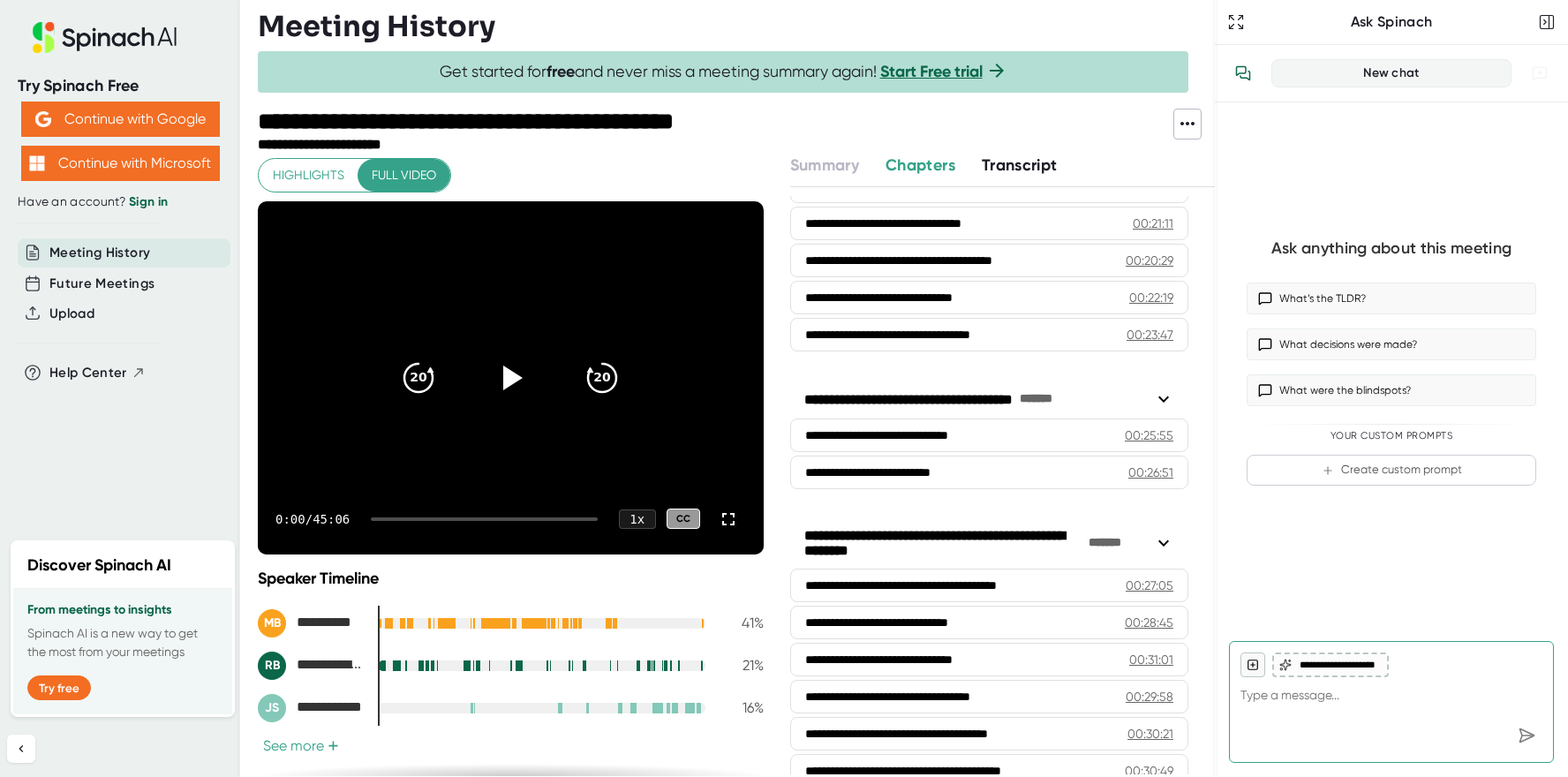
scroll to position [778, 0]
click at [506, 382] on icon at bounding box center [513, 378] width 20 height 26
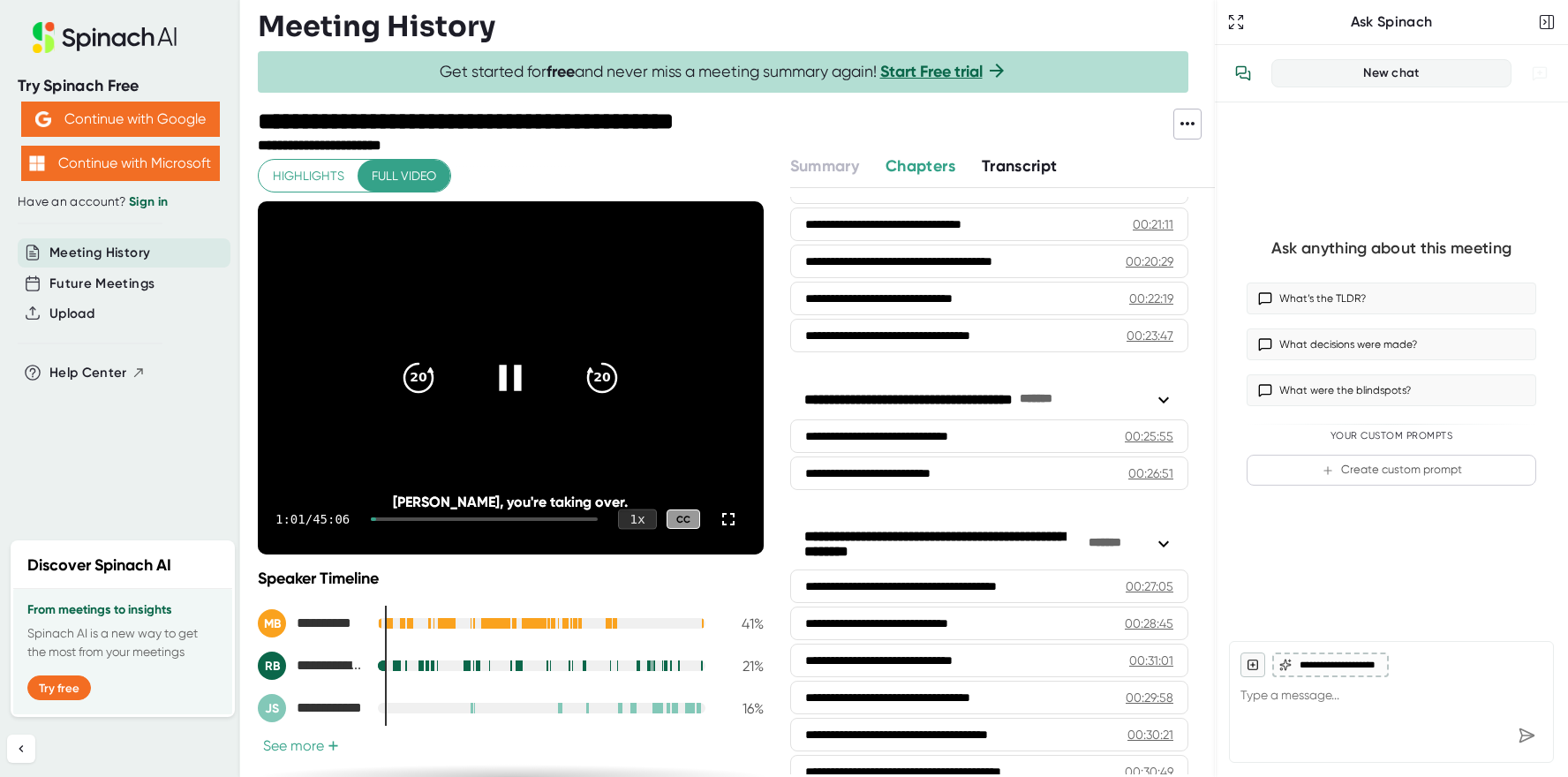
click at [633, 516] on div "1 x" at bounding box center [638, 520] width 38 height 20
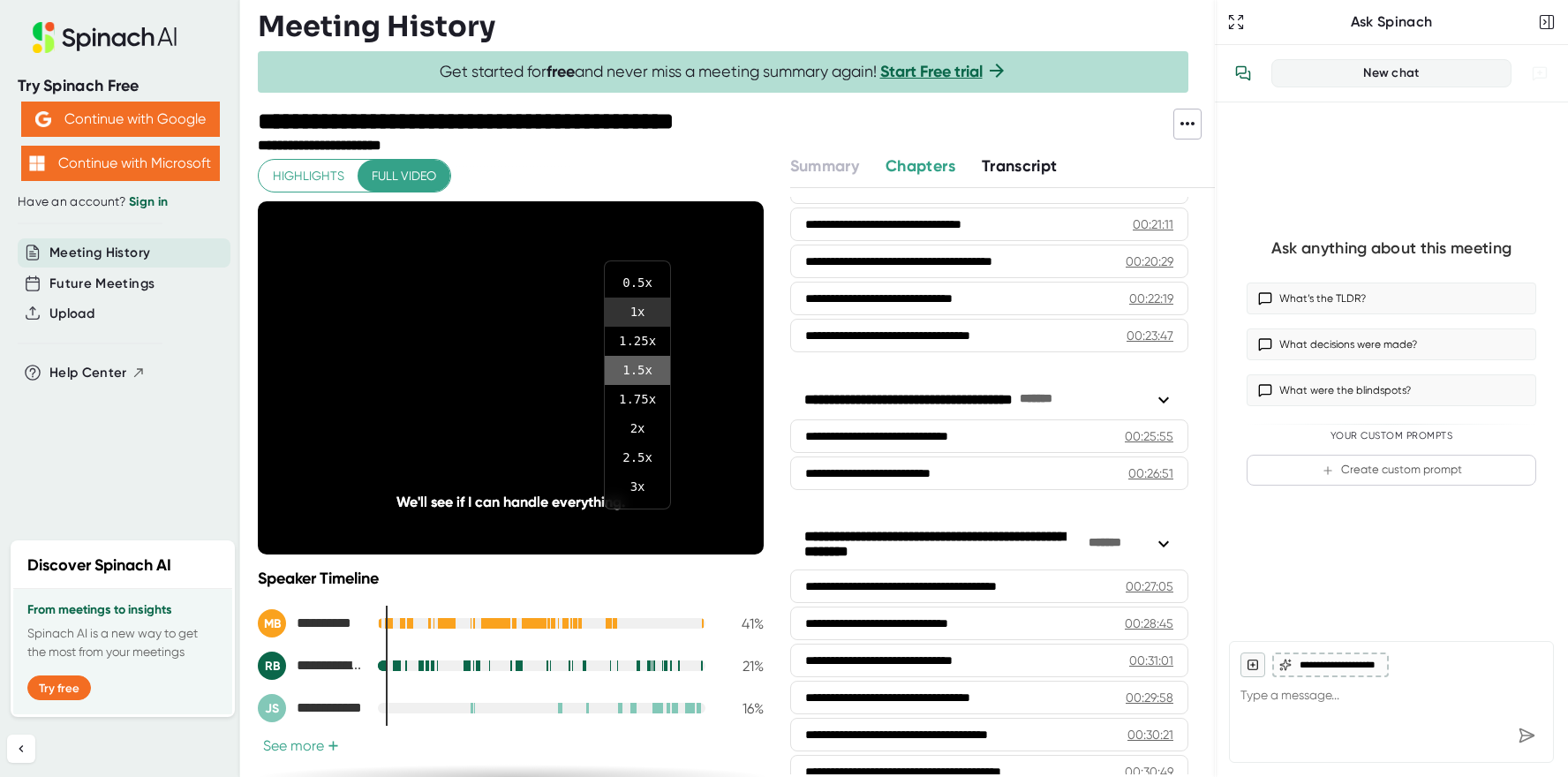
click at [635, 368] on li "1.5 x" at bounding box center [637, 371] width 65 height 29
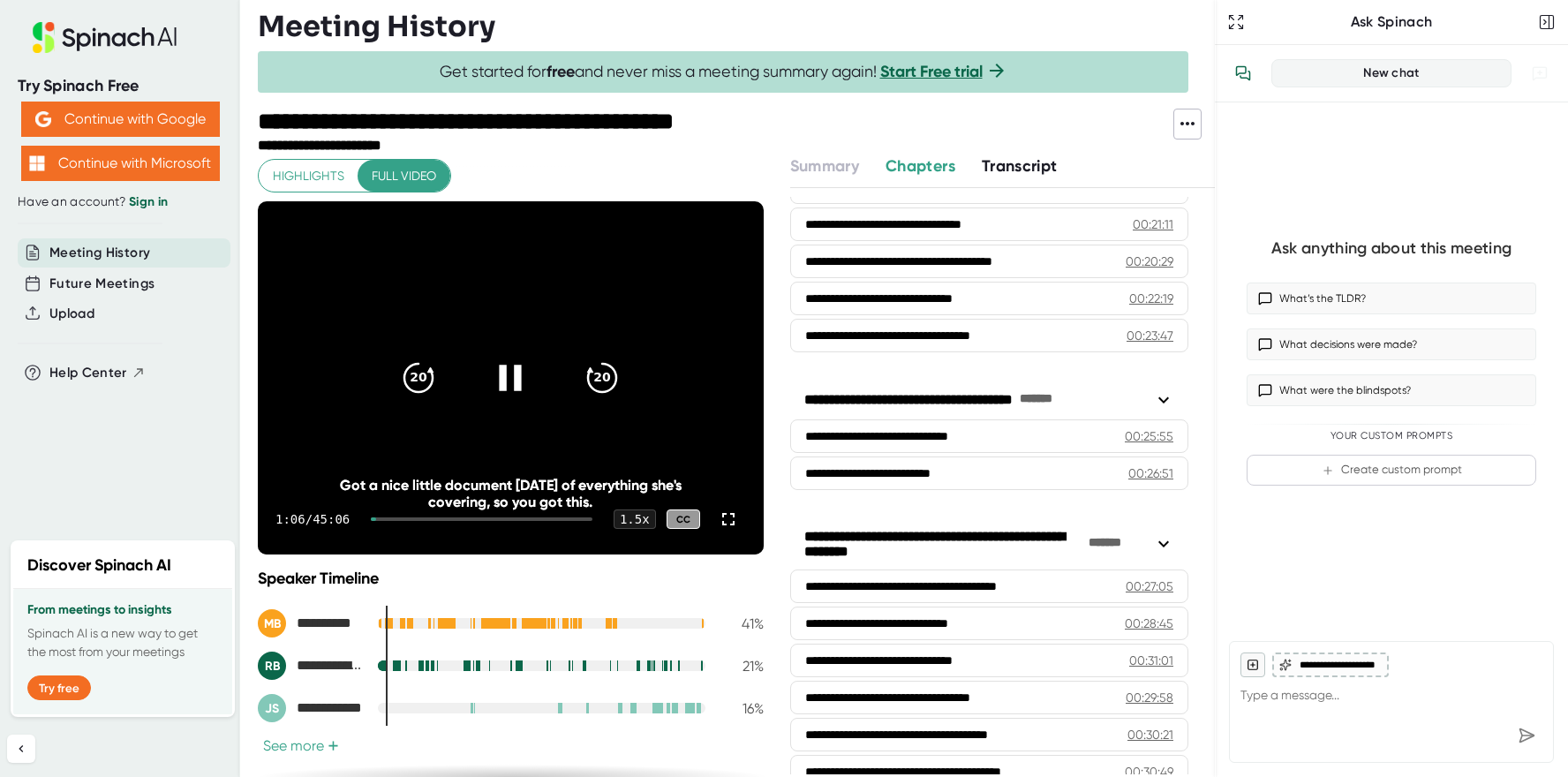
click at [575, 539] on div "1:06 / 45:06 1.5 x CC" at bounding box center [510, 519] width 506 height 70
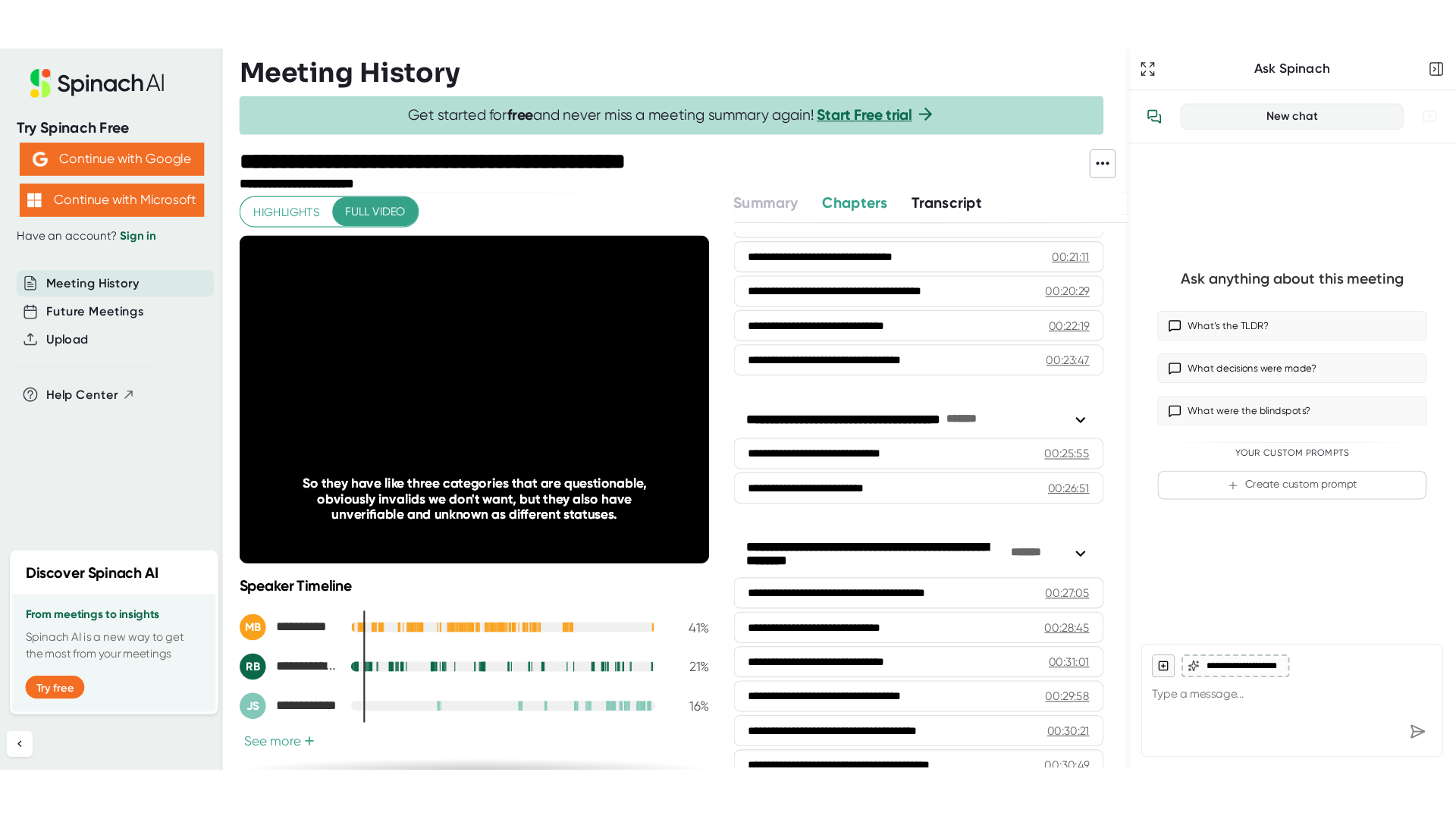
scroll to position [20, 0]
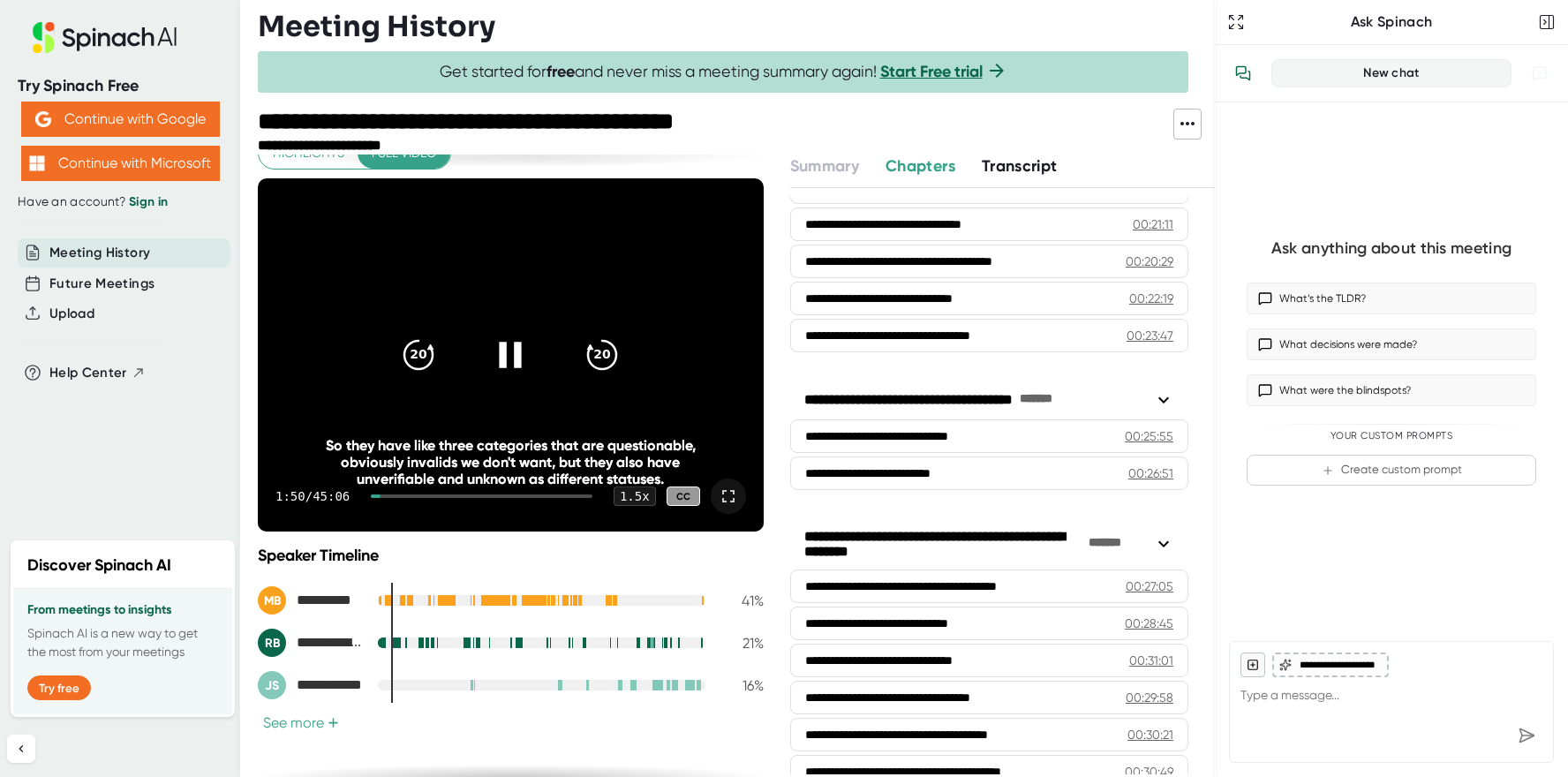
click at [725, 498] on icon at bounding box center [728, 496] width 21 height 21
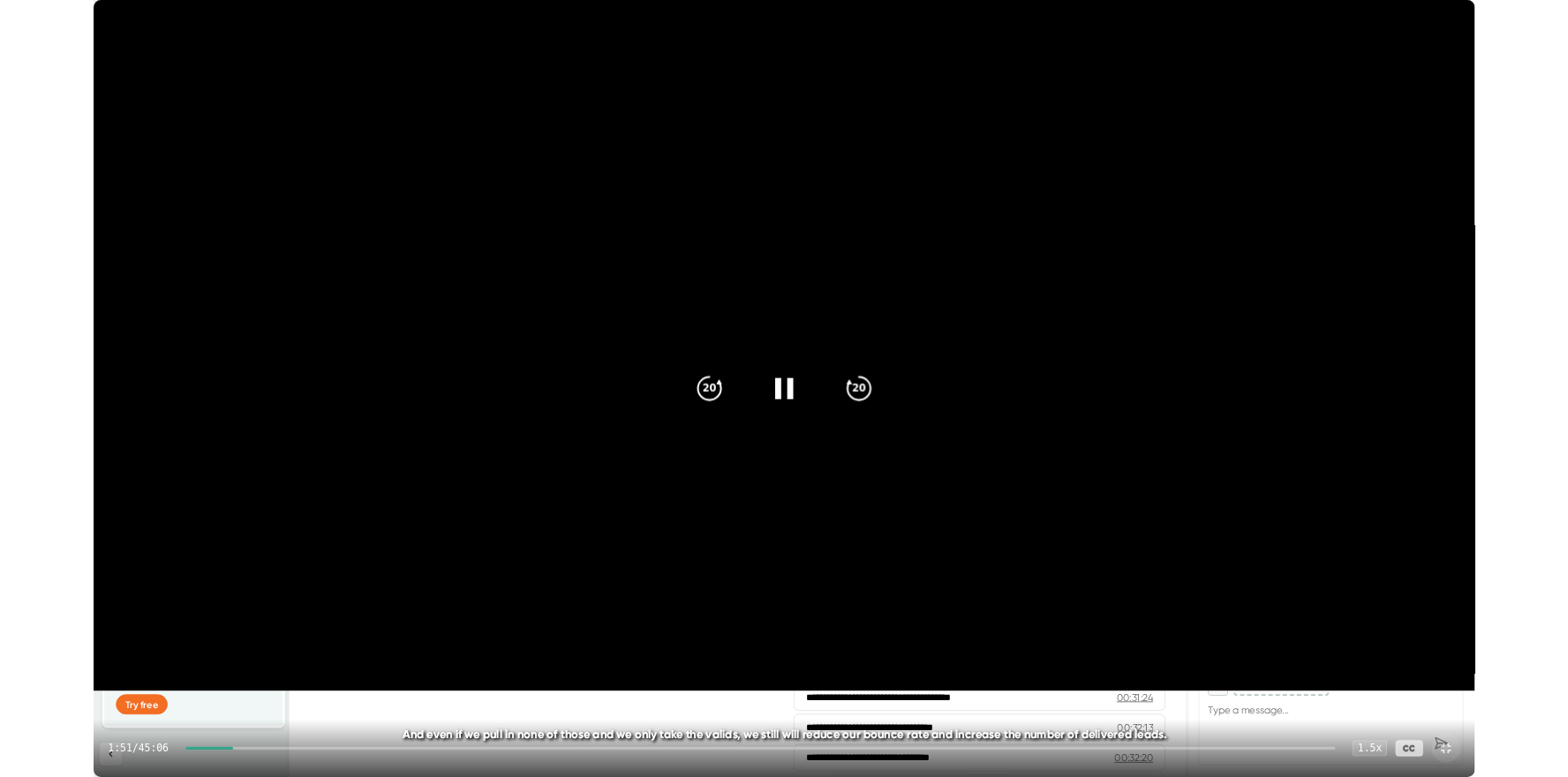
scroll to position [761, 0]
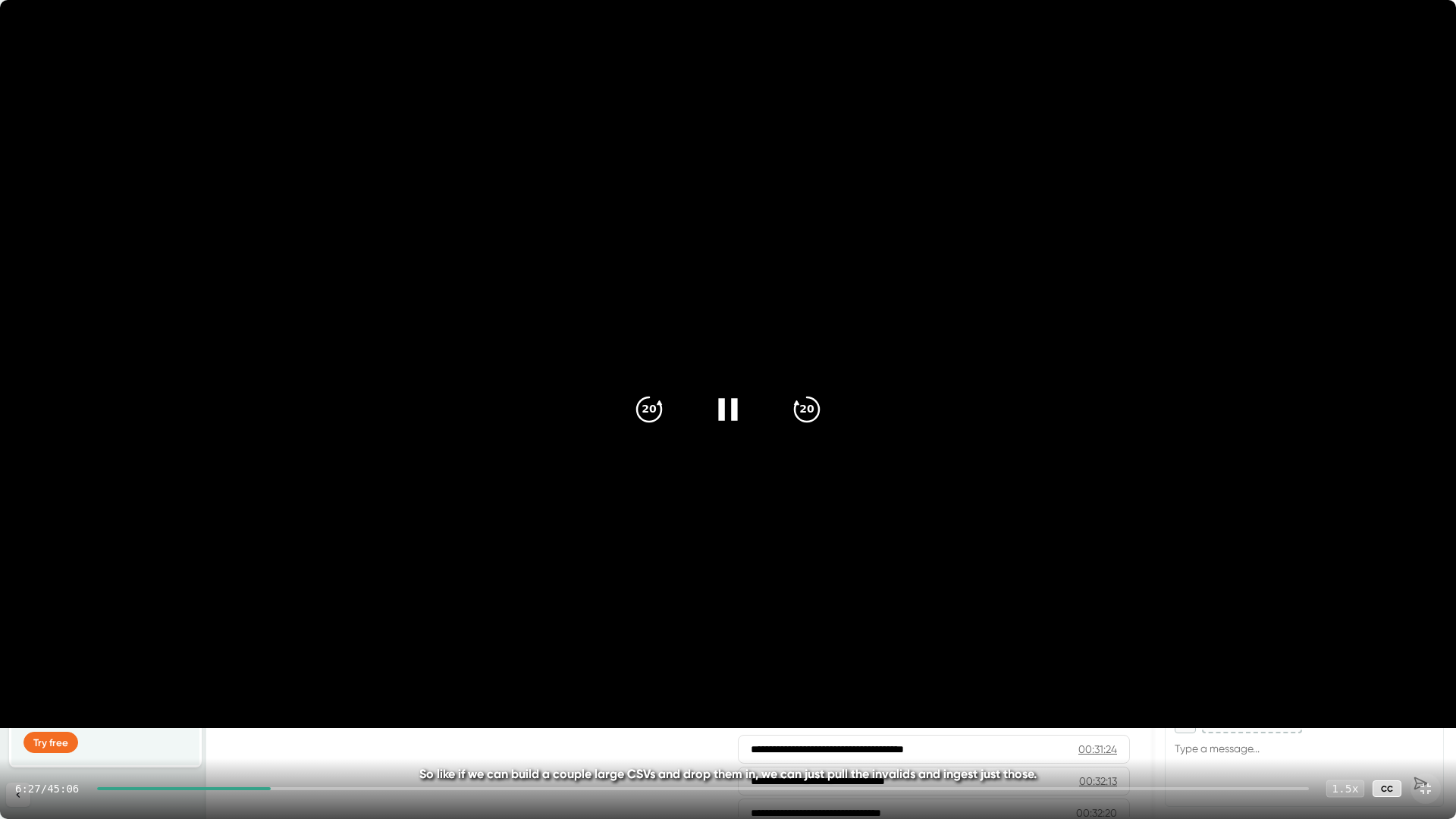
click at [1335, 666] on div "1.5 x" at bounding box center [1345, 788] width 38 height 17
click at [1346, 666] on div "1.5 x" at bounding box center [1345, 788] width 38 height 17
click at [1337, 666] on div "1.5 x" at bounding box center [1345, 788] width 38 height 17
click at [1346, 666] on icon at bounding box center [1426, 789] width 11 height 11
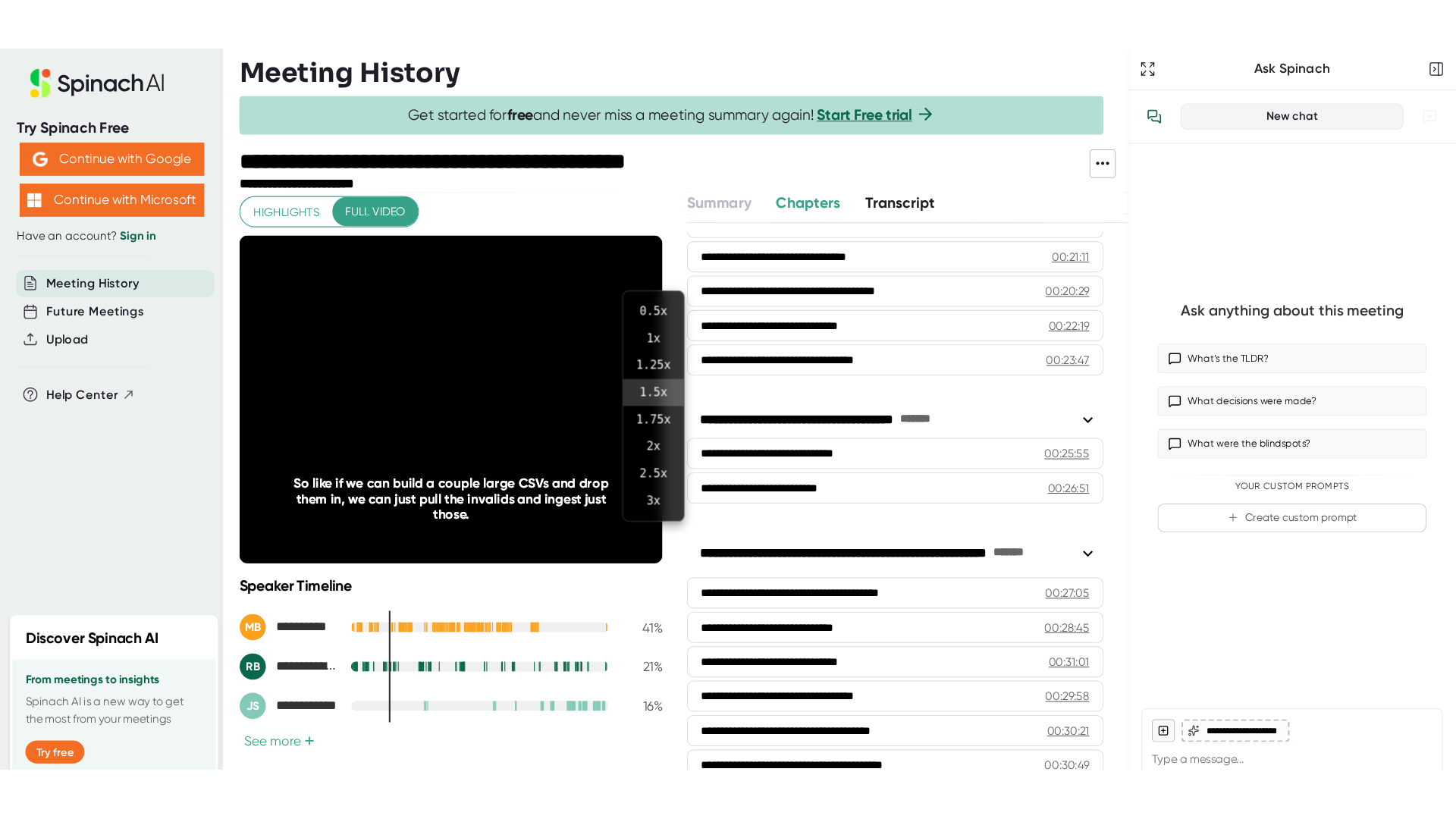
scroll to position [668, 0]
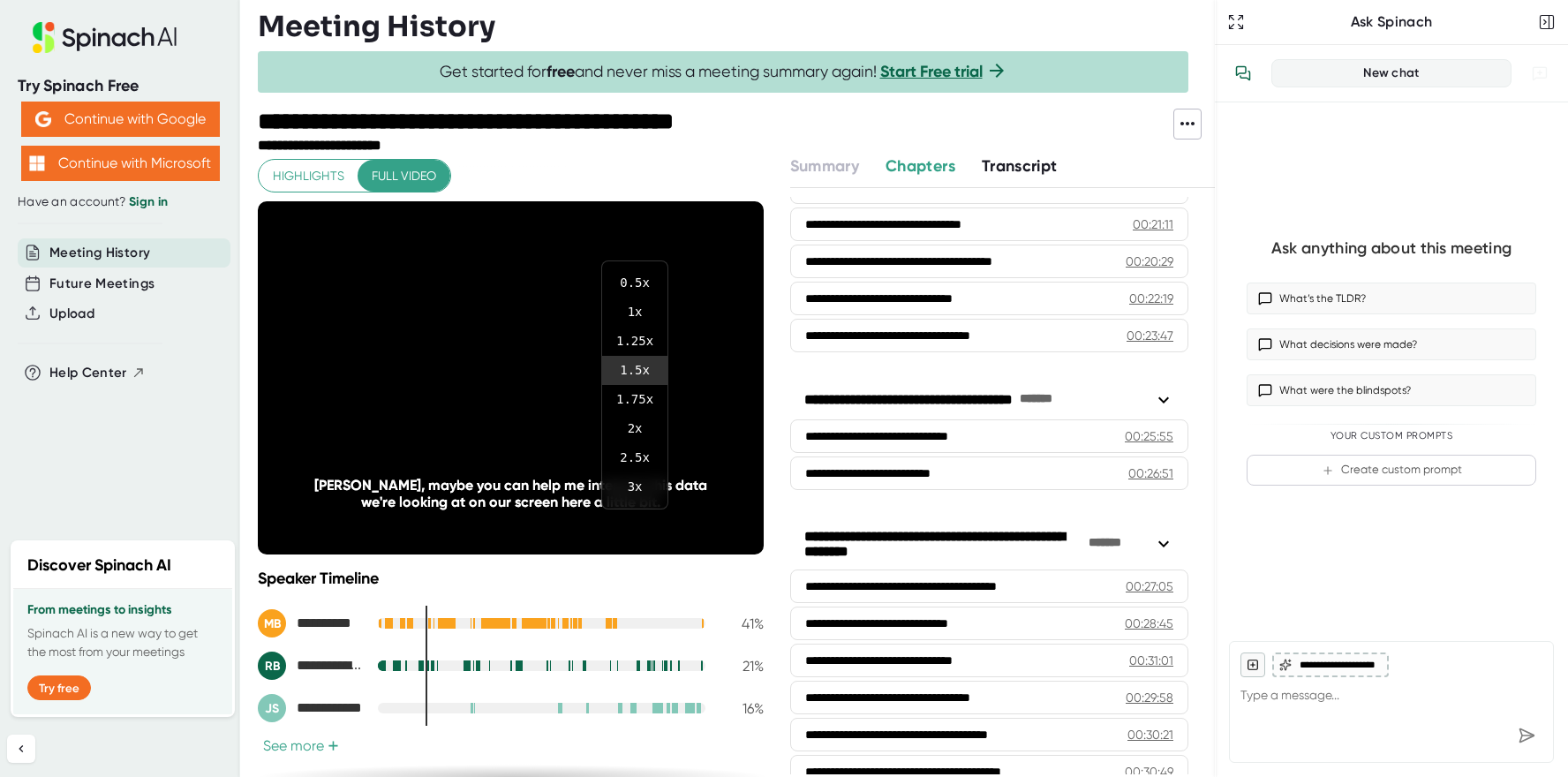
drag, startPoint x: 684, startPoint y: 543, endPoint x: 660, endPoint y: 542, distance: 24.0
click at [681, 543] on div at bounding box center [784, 388] width 1568 height 777
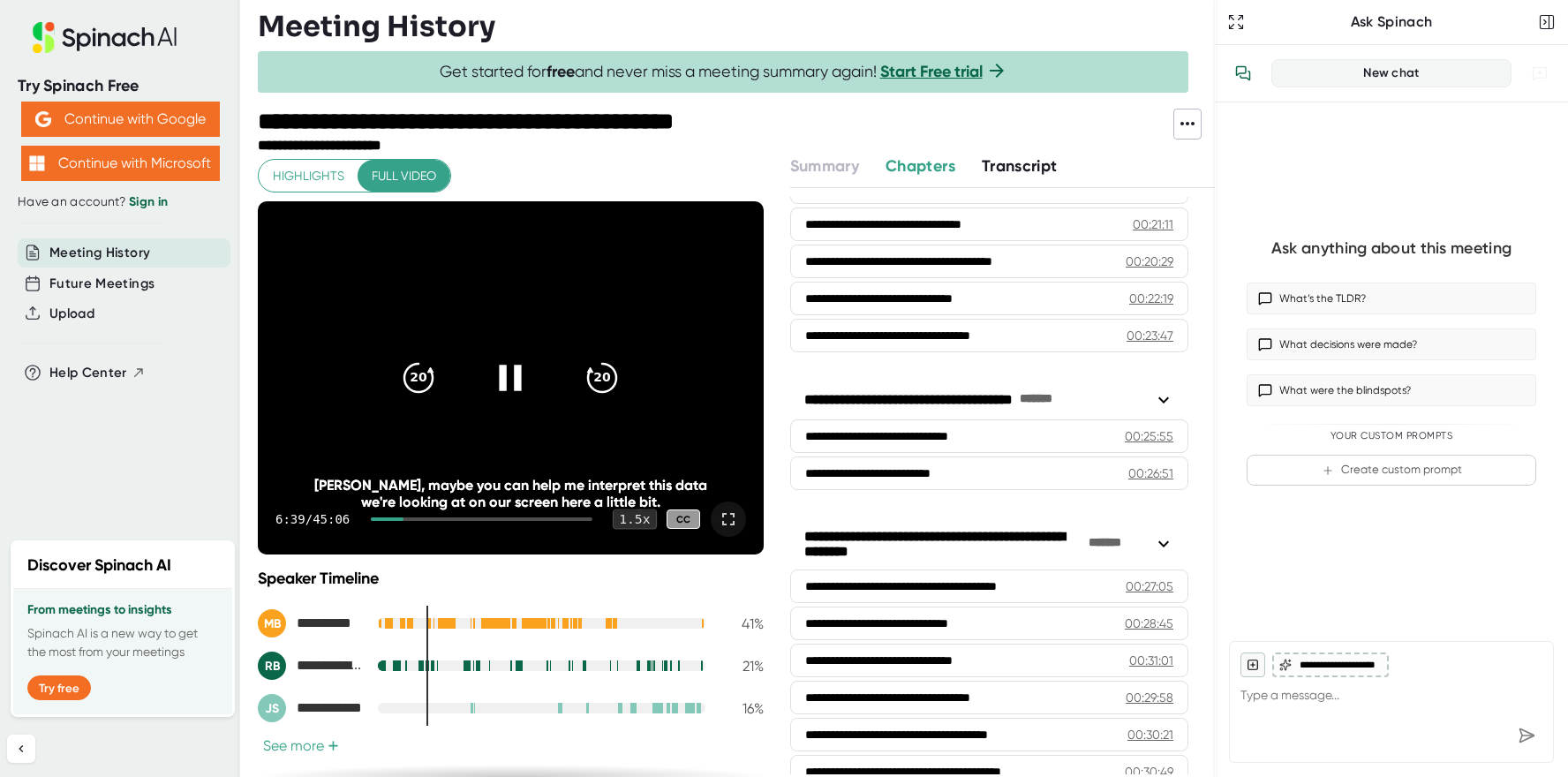
click at [643, 520] on div "1.5 x" at bounding box center [635, 520] width 44 height 20
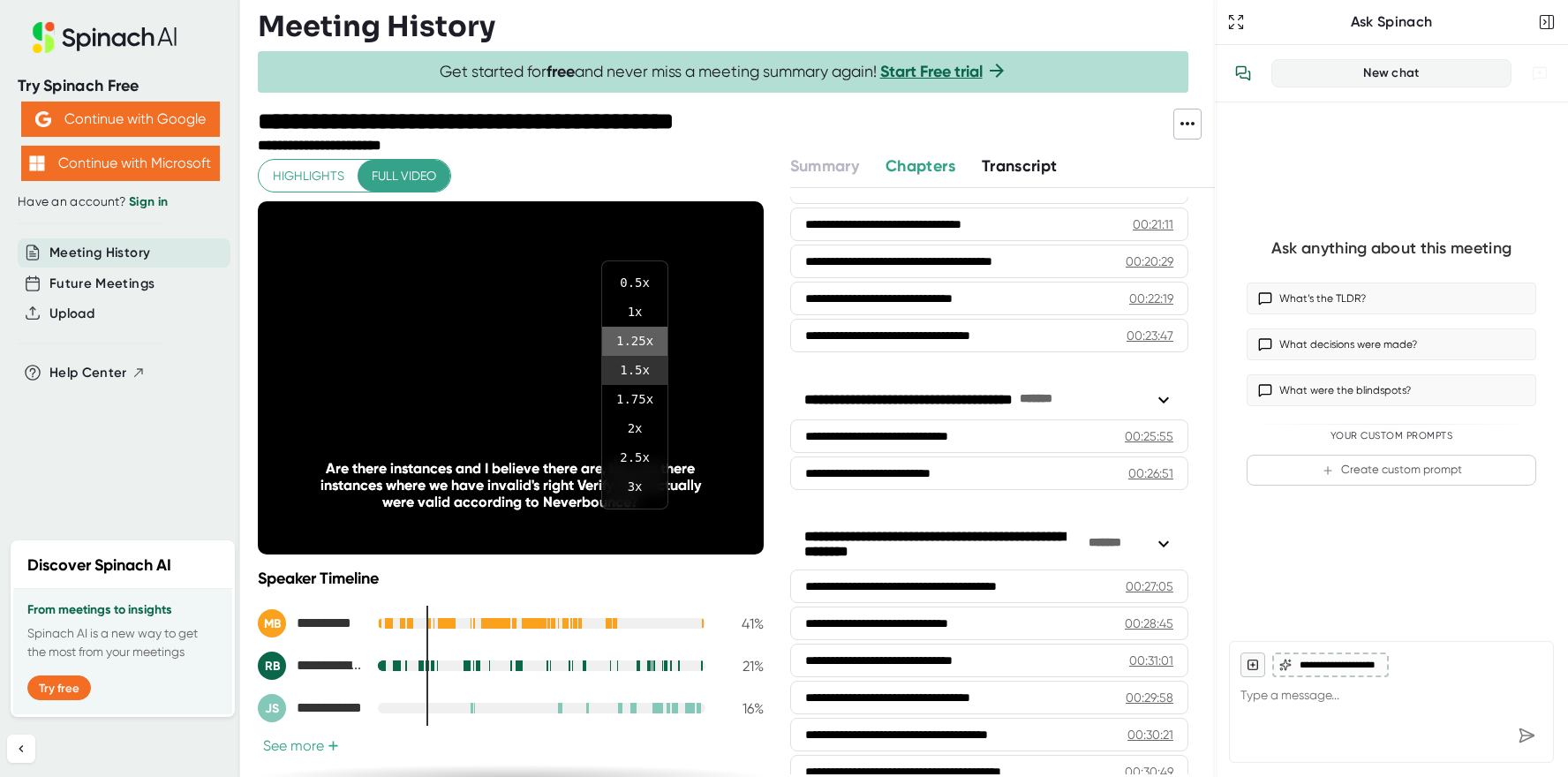
click at [639, 344] on li "1.25 x" at bounding box center [634, 341] width 65 height 29
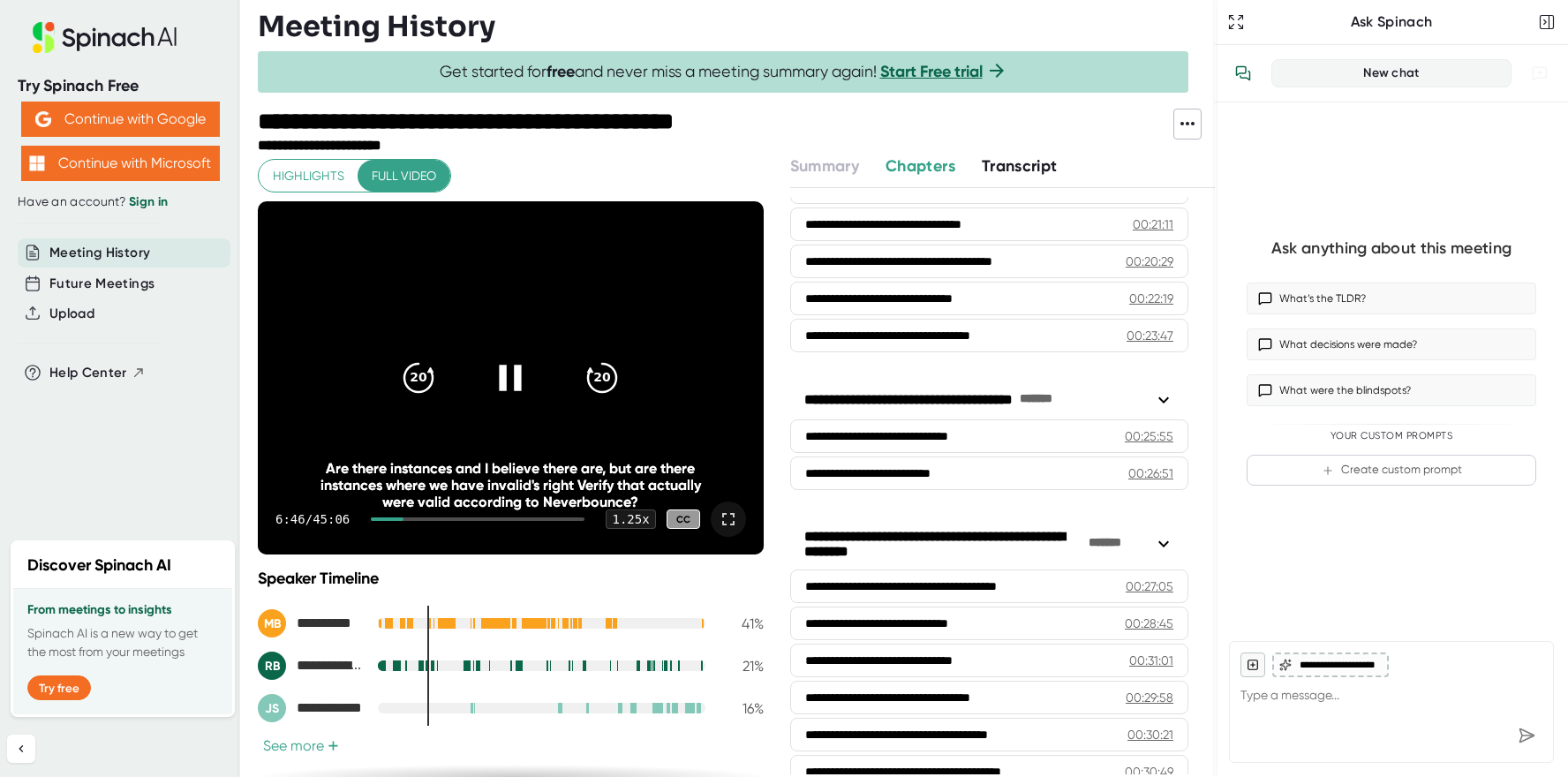
click at [723, 521] on icon at bounding box center [728, 519] width 21 height 21
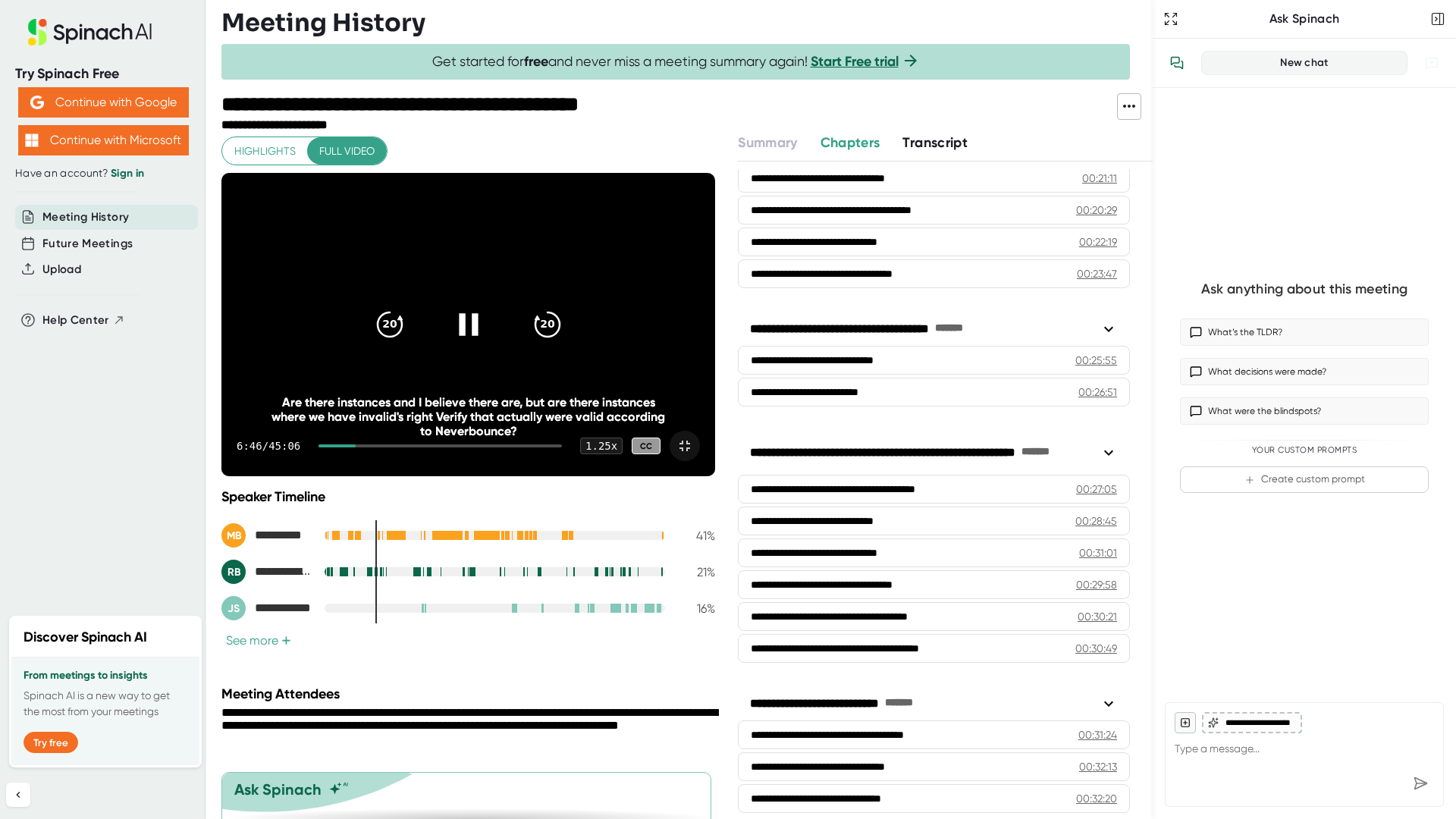
scroll to position [654, 0]
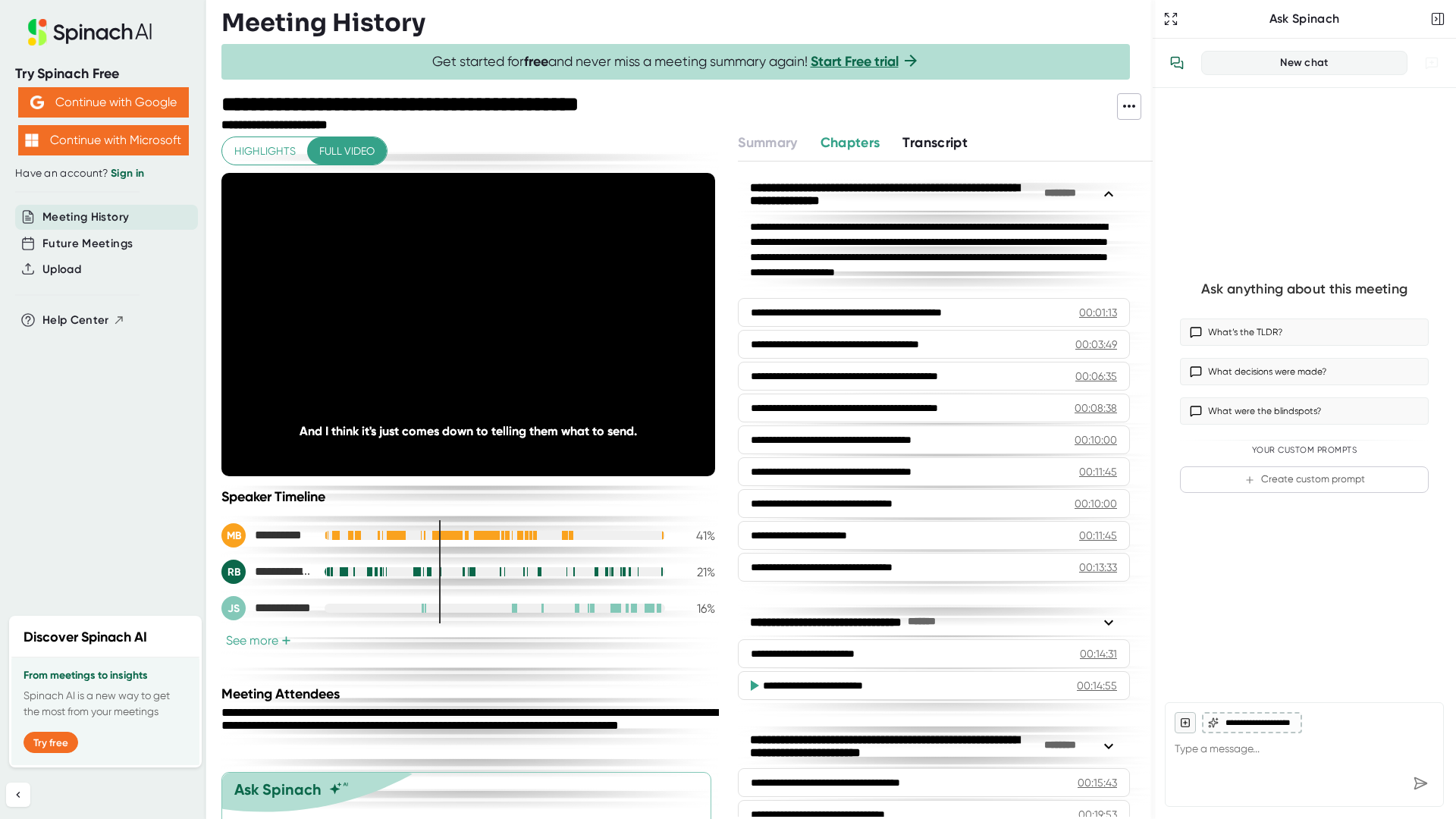
scroll to position [654, 0]
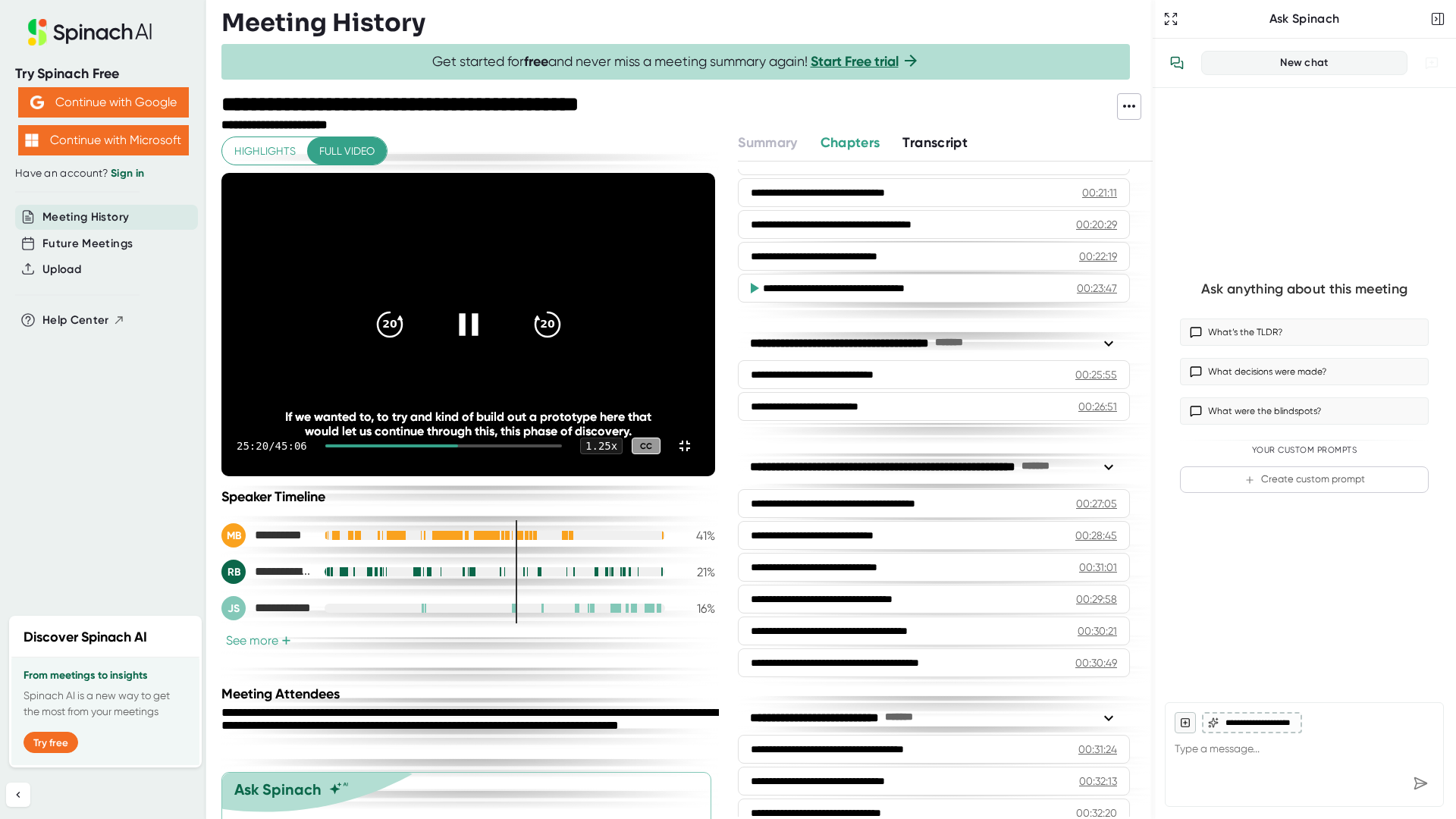
click at [501, 357] on div at bounding box center [468, 325] width 64 height 64
click at [487, 343] on icon at bounding box center [468, 325] width 38 height 38
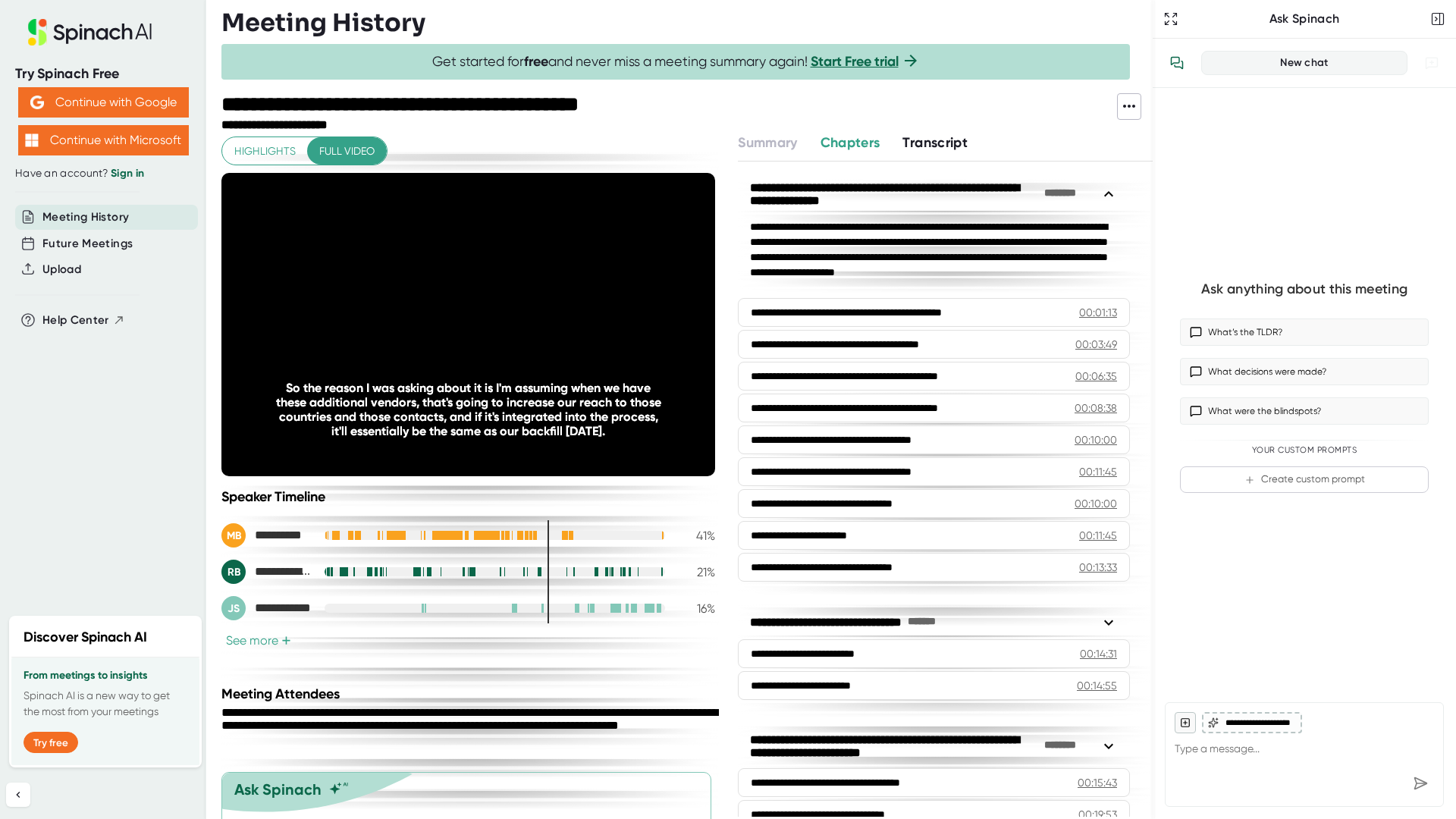
scroll to position [654, 0]
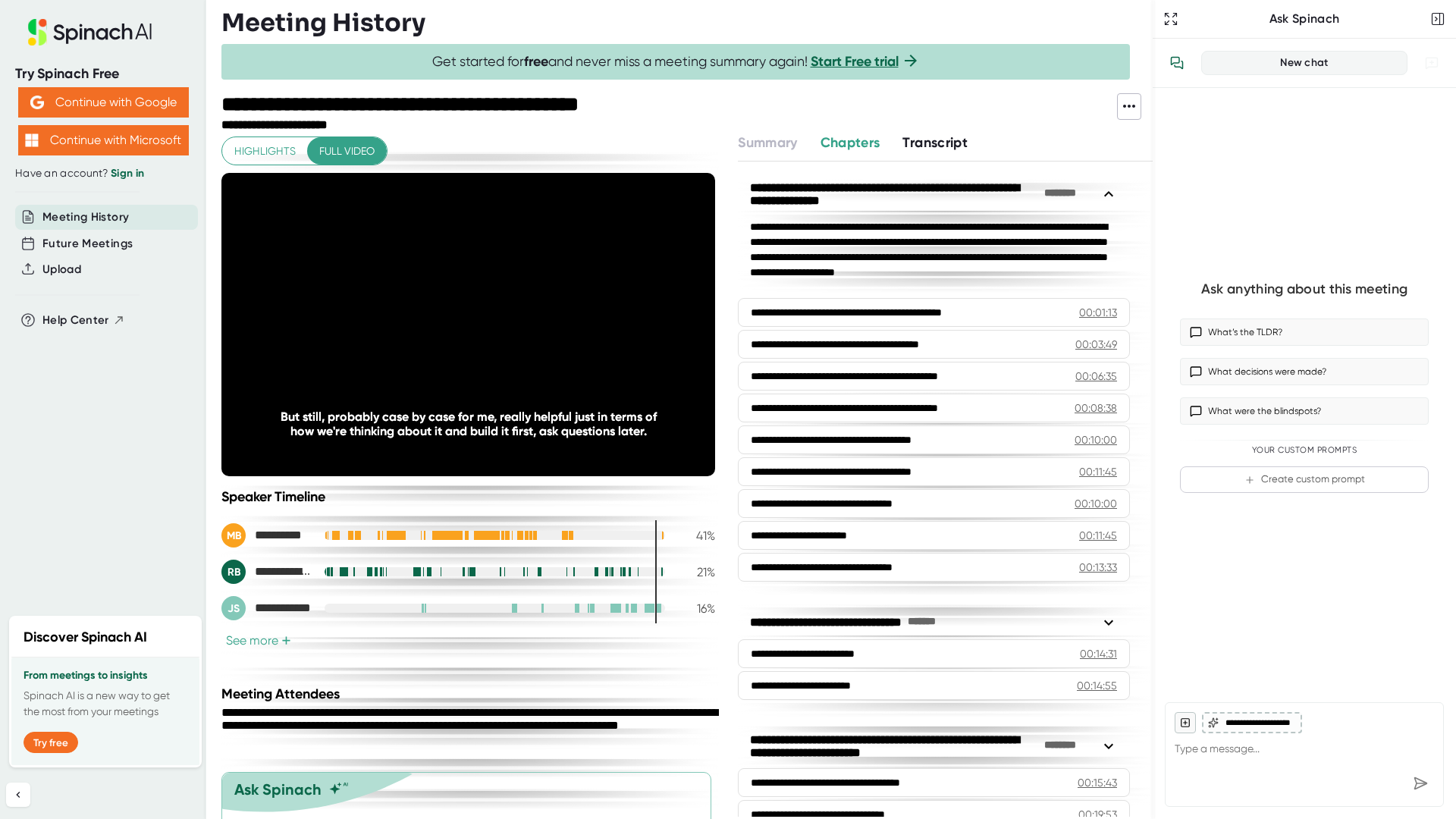
scroll to position [654, 0]
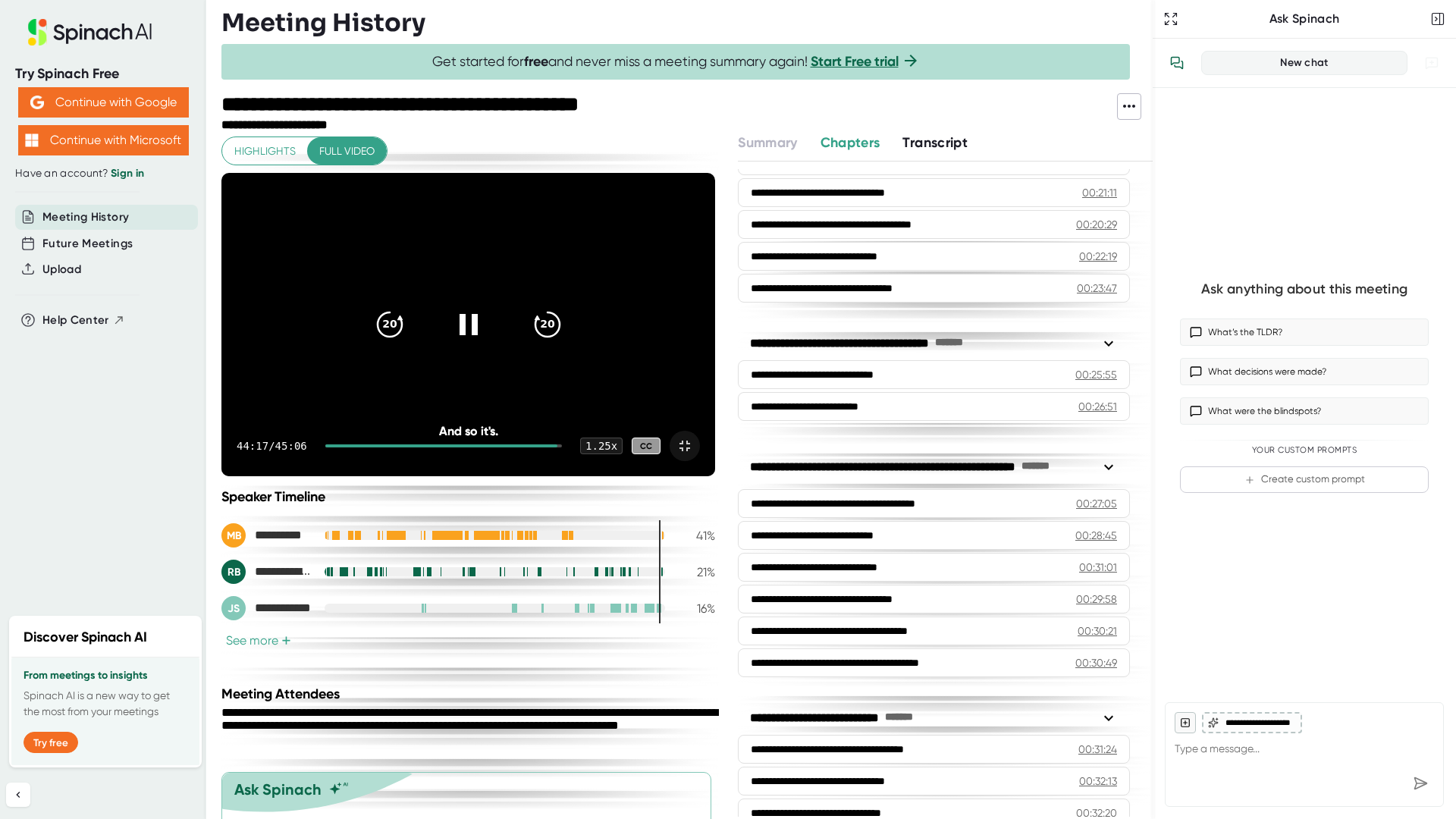
click at [694, 455] on icon at bounding box center [684, 446] width 18 height 18
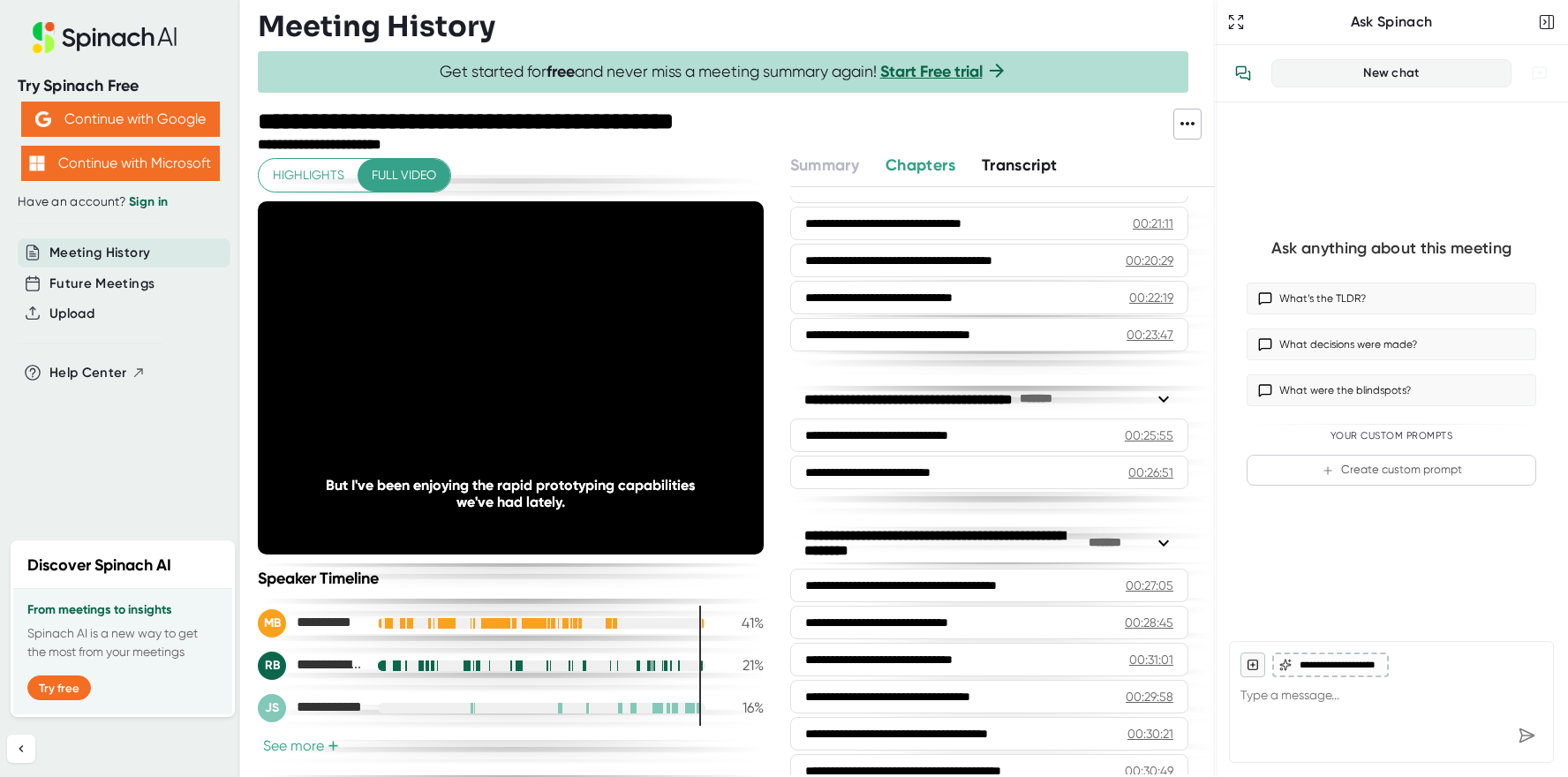
scroll to position [778, 0]
